Goal: Task Accomplishment & Management: Use online tool/utility

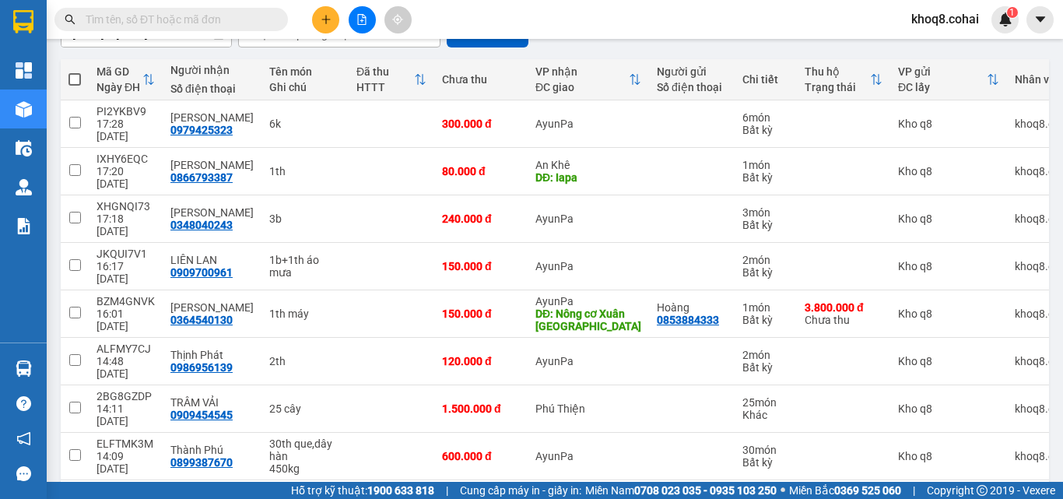
scroll to position [224, 0]
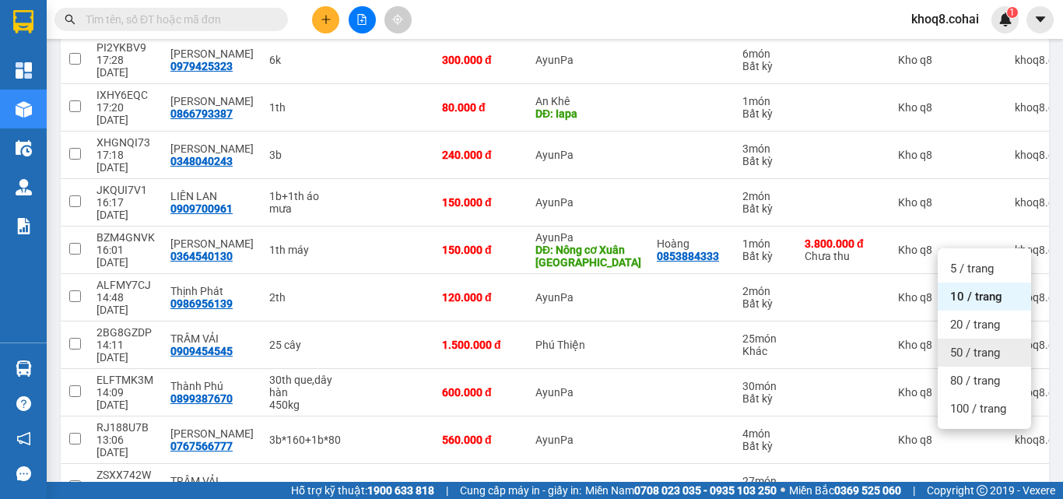
click at [950, 350] on span "50 / trang" at bounding box center [975, 353] width 50 height 16
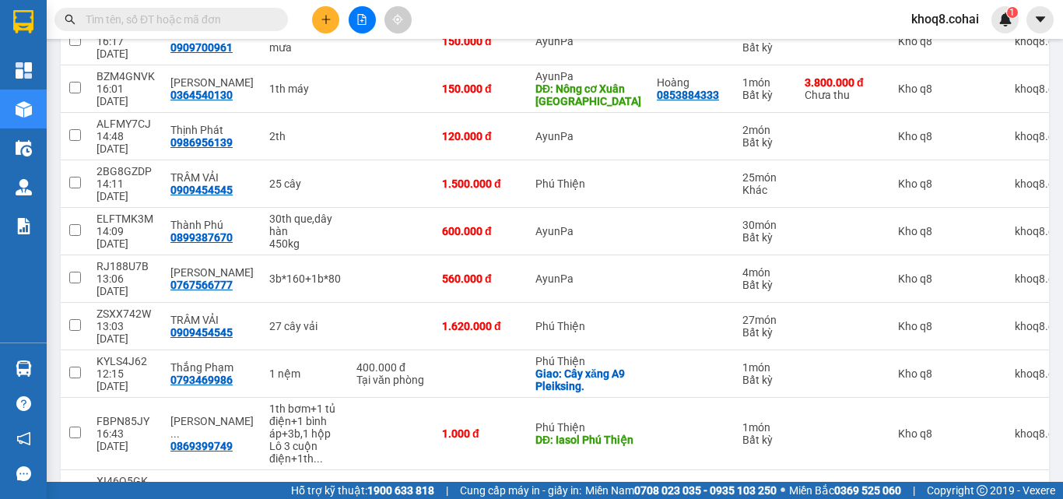
scroll to position [449, 0]
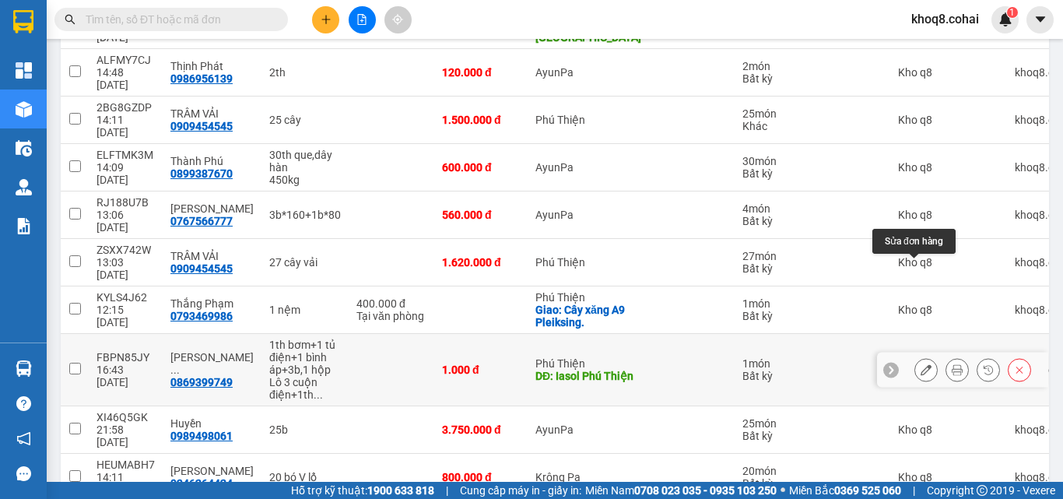
click at [921, 364] on icon at bounding box center [926, 369] width 11 height 11
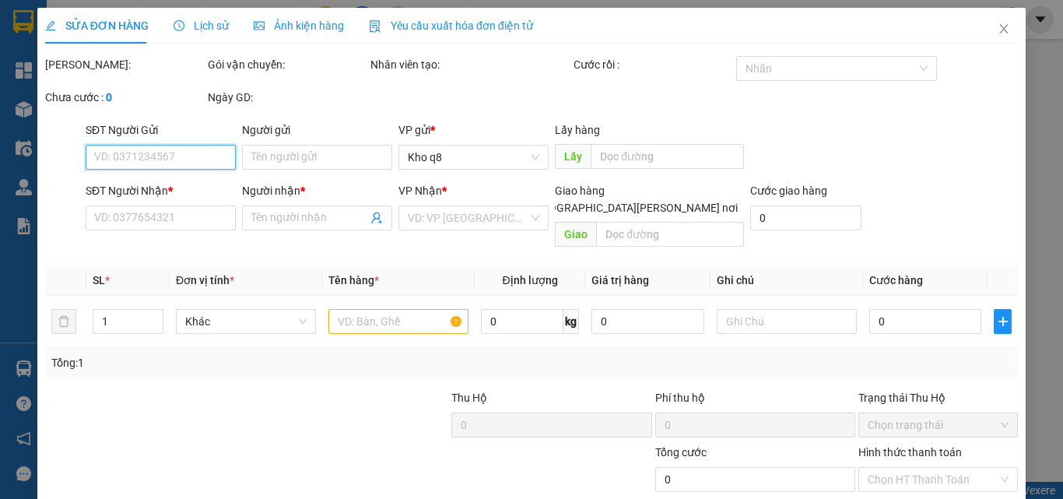
type input "0869399749"
type input "[PERSON_NAME]"
type input "Iasol Phú Thiện"
type input "1.000"
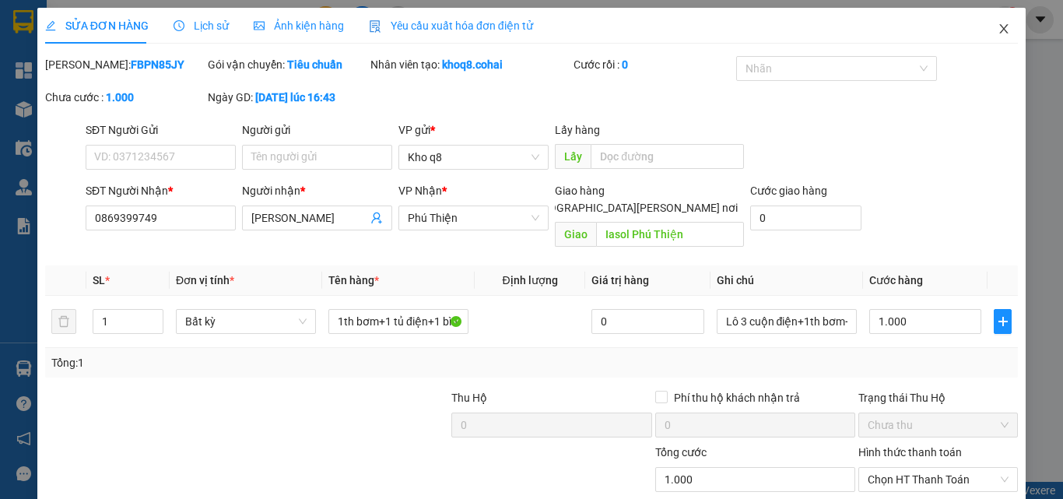
click at [998, 25] on icon "close" at bounding box center [1004, 29] width 12 height 12
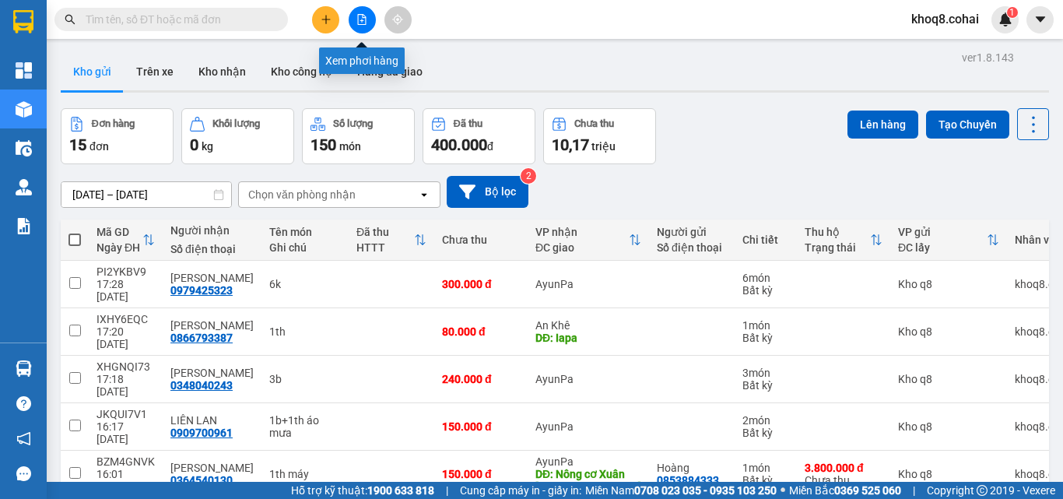
click at [364, 17] on icon "file-add" at bounding box center [361, 19] width 11 height 11
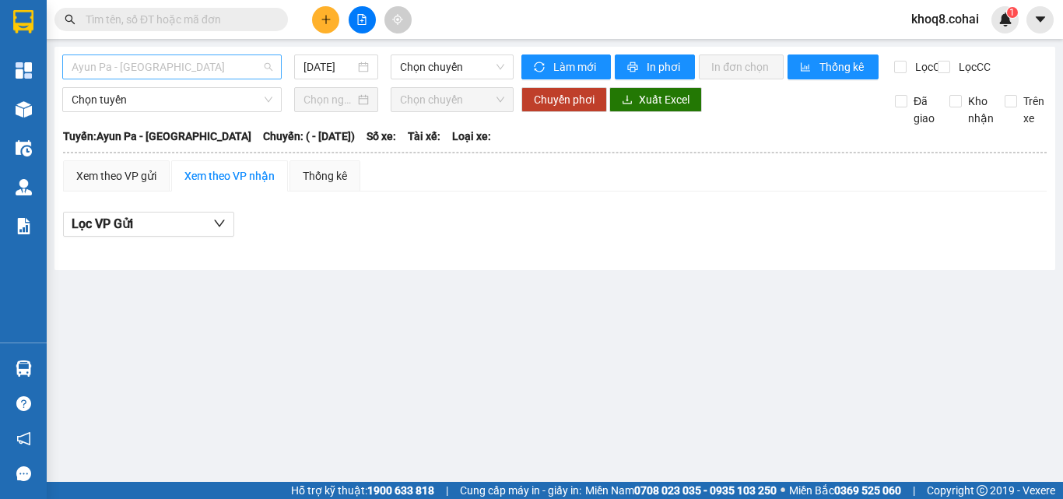
click at [170, 70] on span "Ayun Pa - [GEOGRAPHIC_DATA]" at bounding box center [172, 66] width 201 height 23
click at [167, 69] on span "Ayun Pa - [GEOGRAPHIC_DATA]" at bounding box center [172, 66] width 201 height 23
click at [195, 65] on span "Ayun Pa - [GEOGRAPHIC_DATA]" at bounding box center [172, 66] width 201 height 23
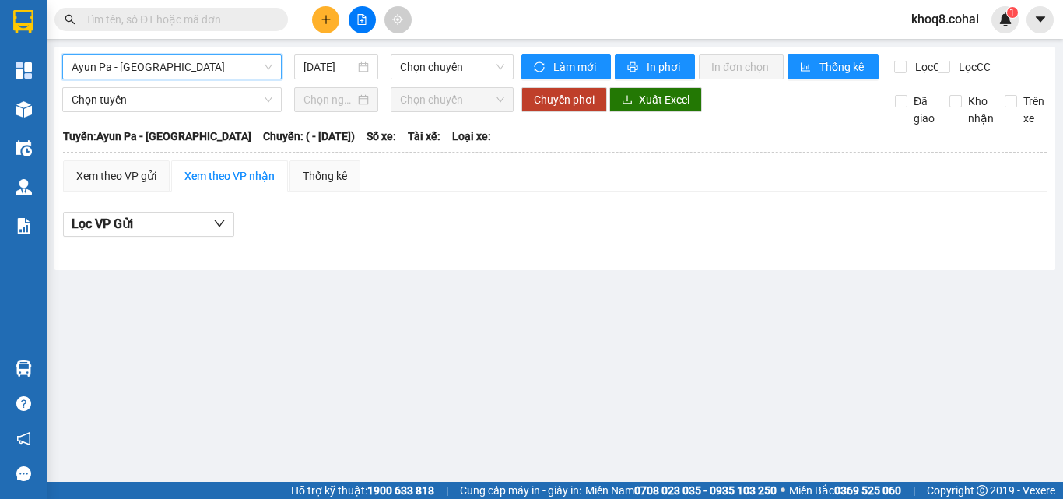
click at [195, 65] on span "Ayun Pa - [GEOGRAPHIC_DATA]" at bounding box center [172, 66] width 201 height 23
click at [216, 71] on span "Ayun Pa - [GEOGRAPHIC_DATA]" at bounding box center [172, 66] width 201 height 23
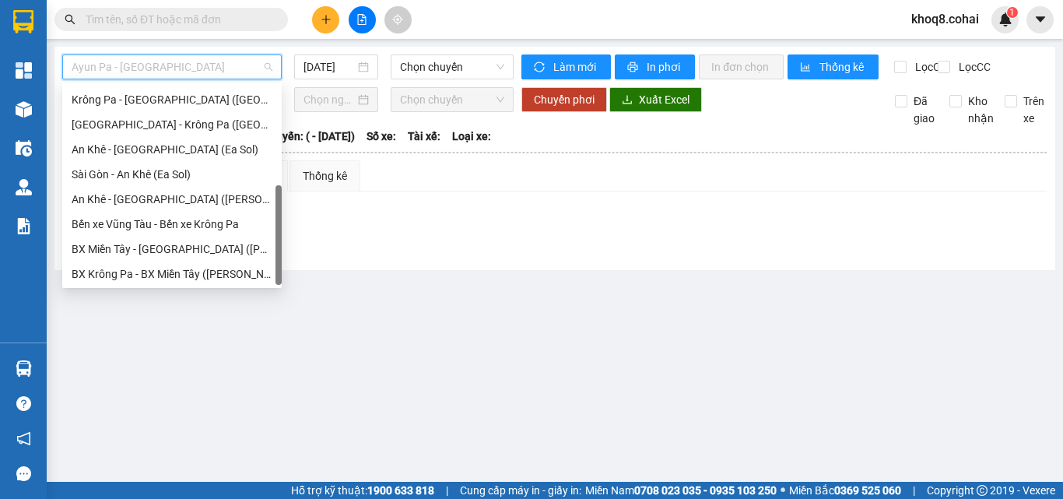
scroll to position [224, 0]
drag, startPoint x: 279, startPoint y: 111, endPoint x: 266, endPoint y: 210, distance: 100.4
click at [266, 210] on div "[GEOGRAPHIC_DATA] - [GEOGRAPHIC_DATA] ([GEOGRAPHIC_DATA]) [GEOGRAPHIC_DATA] - […" at bounding box center [171, 185] width 219 height 199
click at [266, 210] on div "Bến xe Vũng Tàu - Bến xe Krông Pa" at bounding box center [171, 222] width 219 height 25
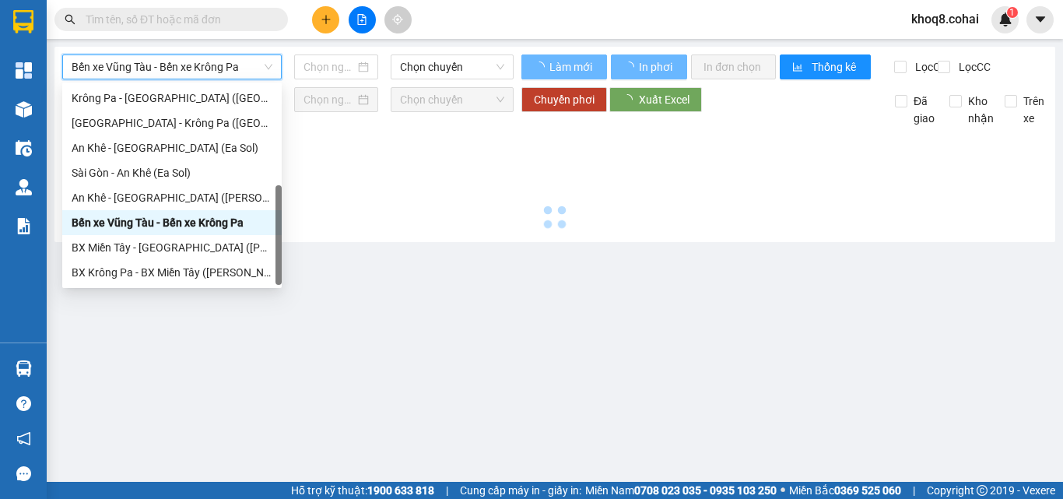
type input "[DATE]"
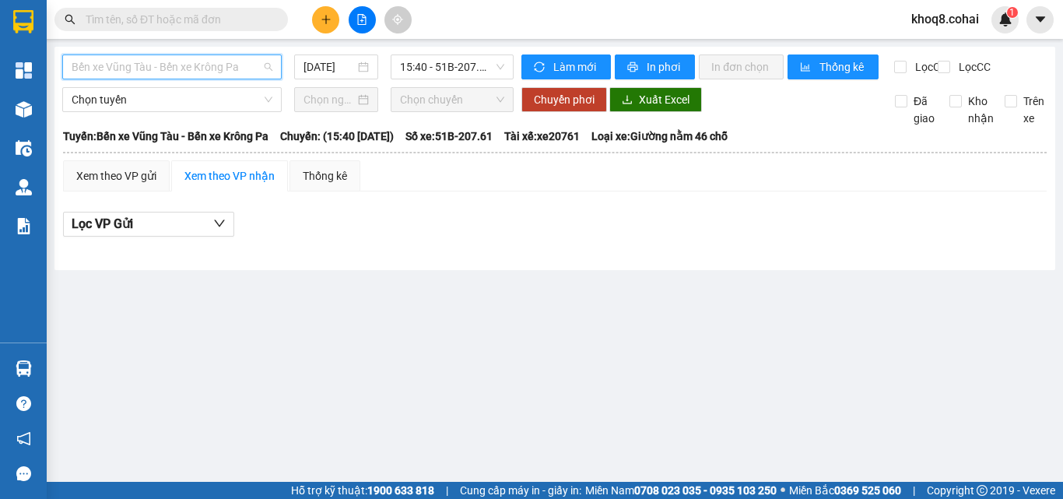
click at [255, 65] on span "Bến xe Vũng Tàu - Bến xe Krông Pa" at bounding box center [172, 66] width 201 height 23
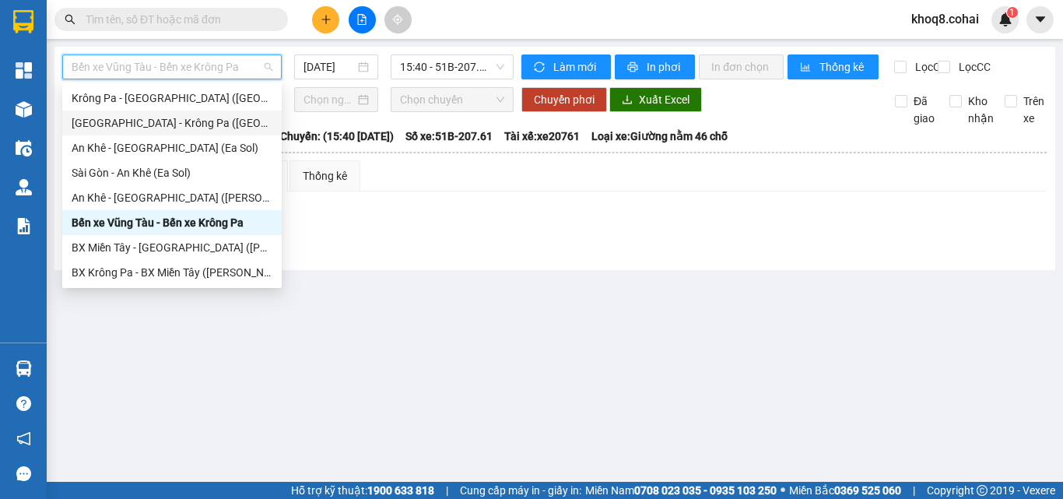
click at [167, 121] on div "[GEOGRAPHIC_DATA] - Krông Pa ([GEOGRAPHIC_DATA])" at bounding box center [172, 122] width 201 height 17
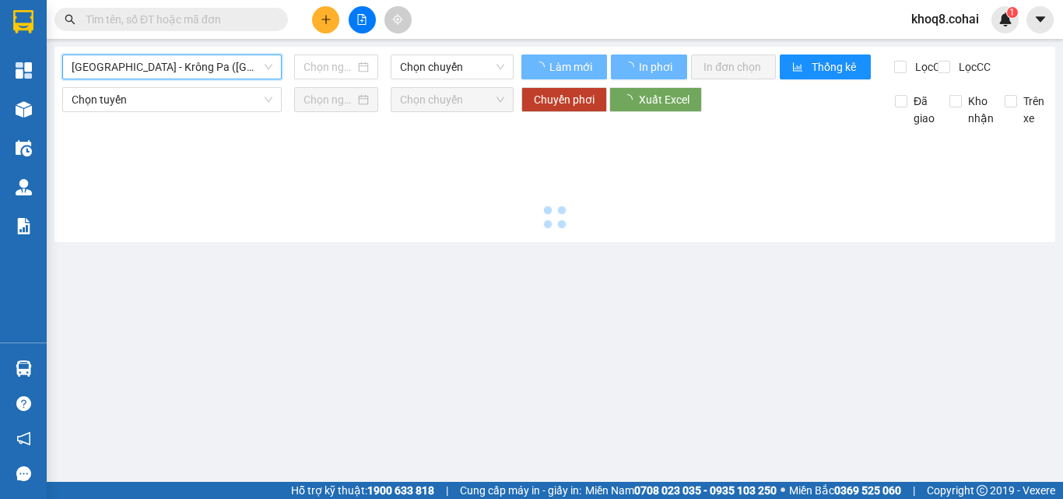
type input "[DATE]"
